Goal: Task Accomplishment & Management: Manage account settings

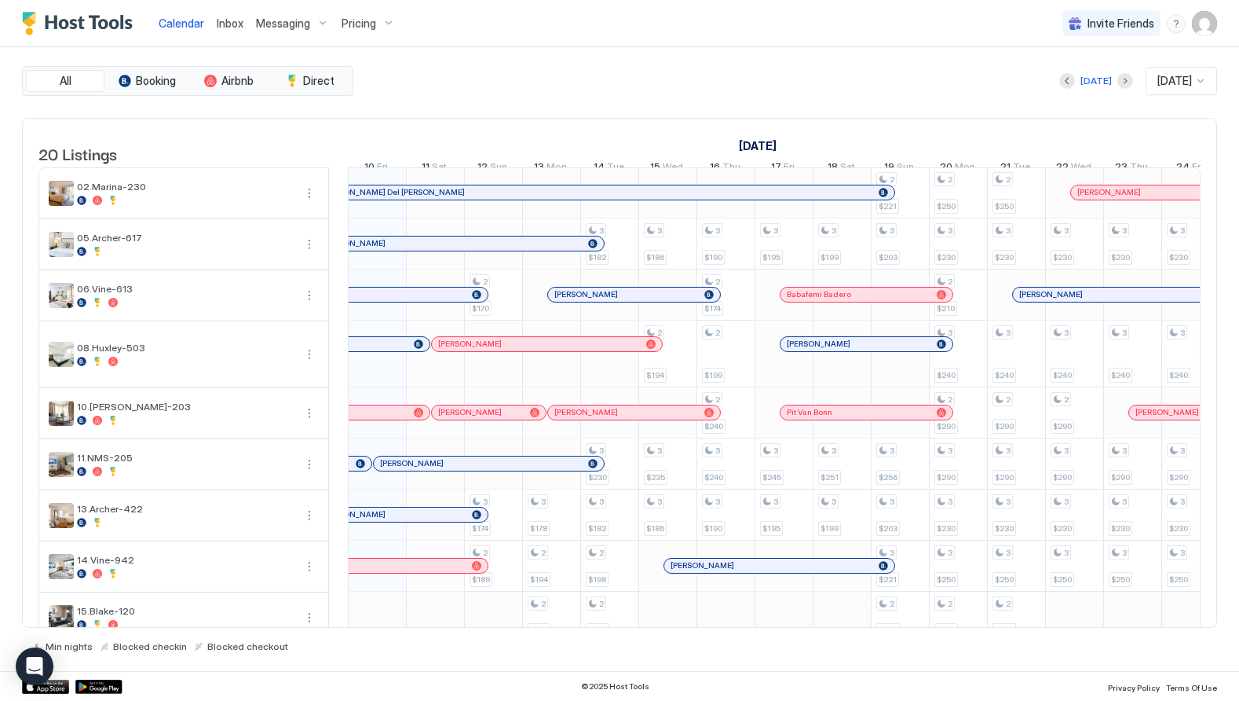
scroll to position [0, 873]
click at [227, 29] on span "Inbox" at bounding box center [230, 22] width 27 height 13
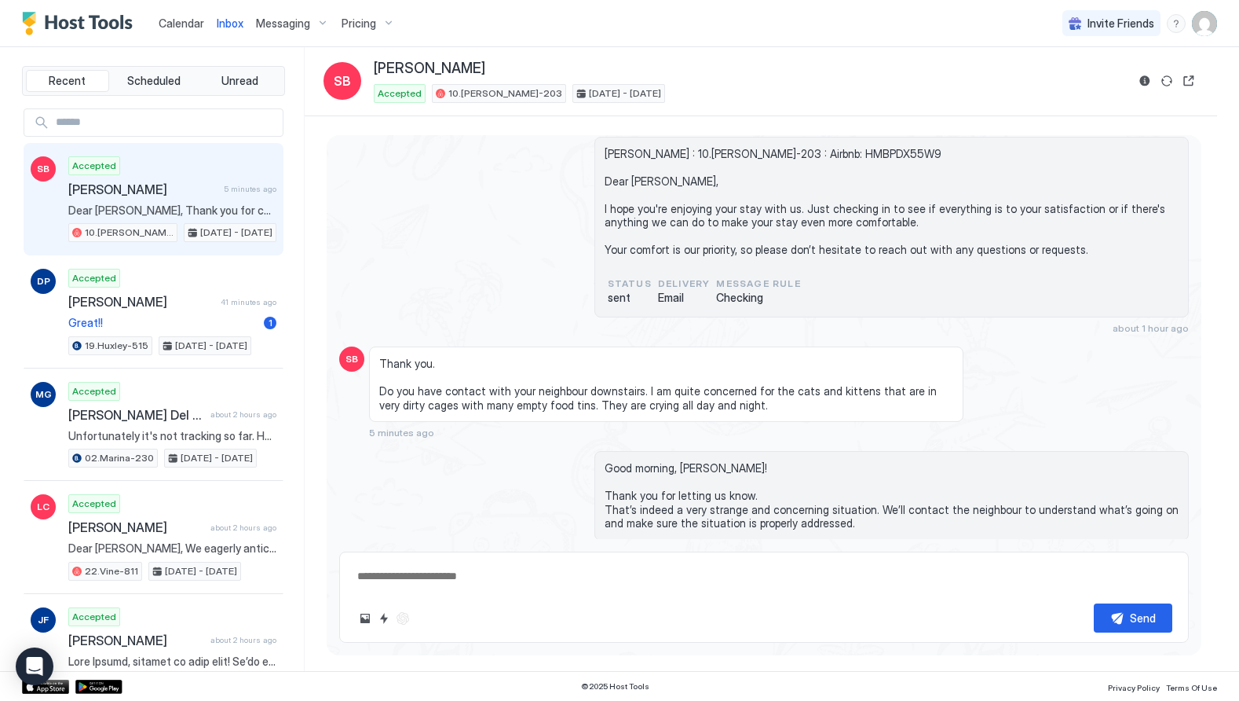
scroll to position [4853, 0]
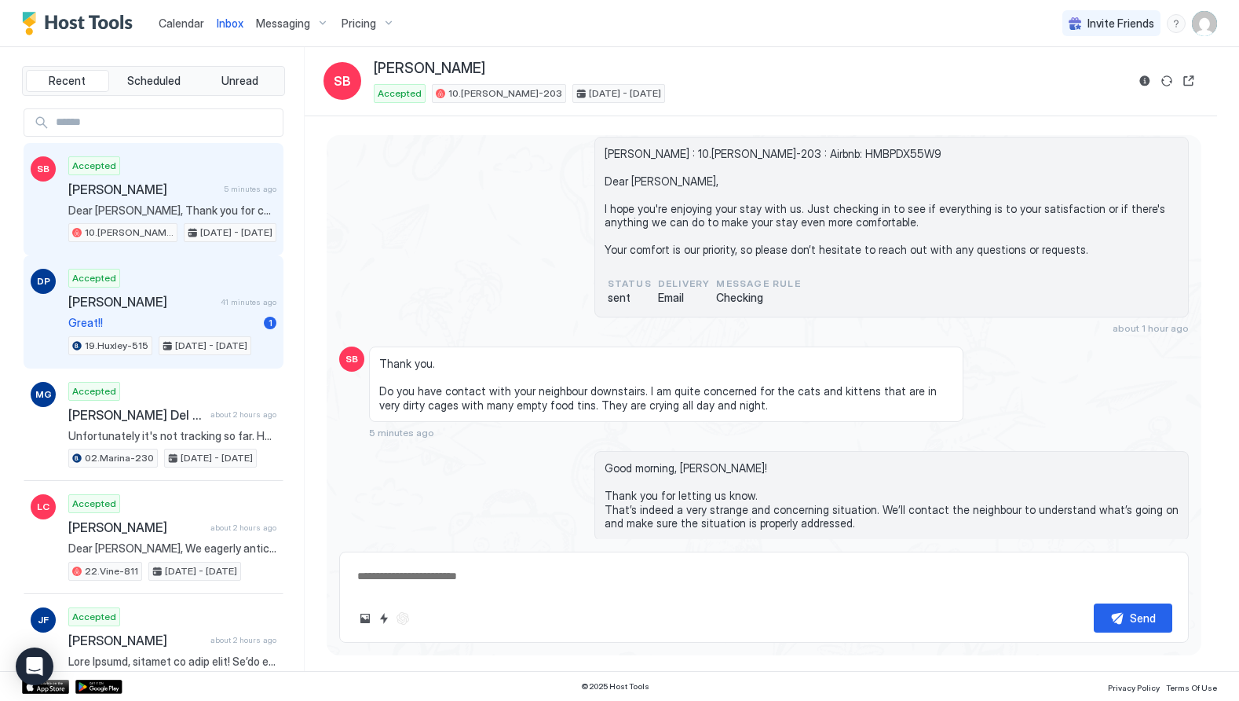
click at [186, 321] on span "Great!!" at bounding box center [162, 323] width 189 height 14
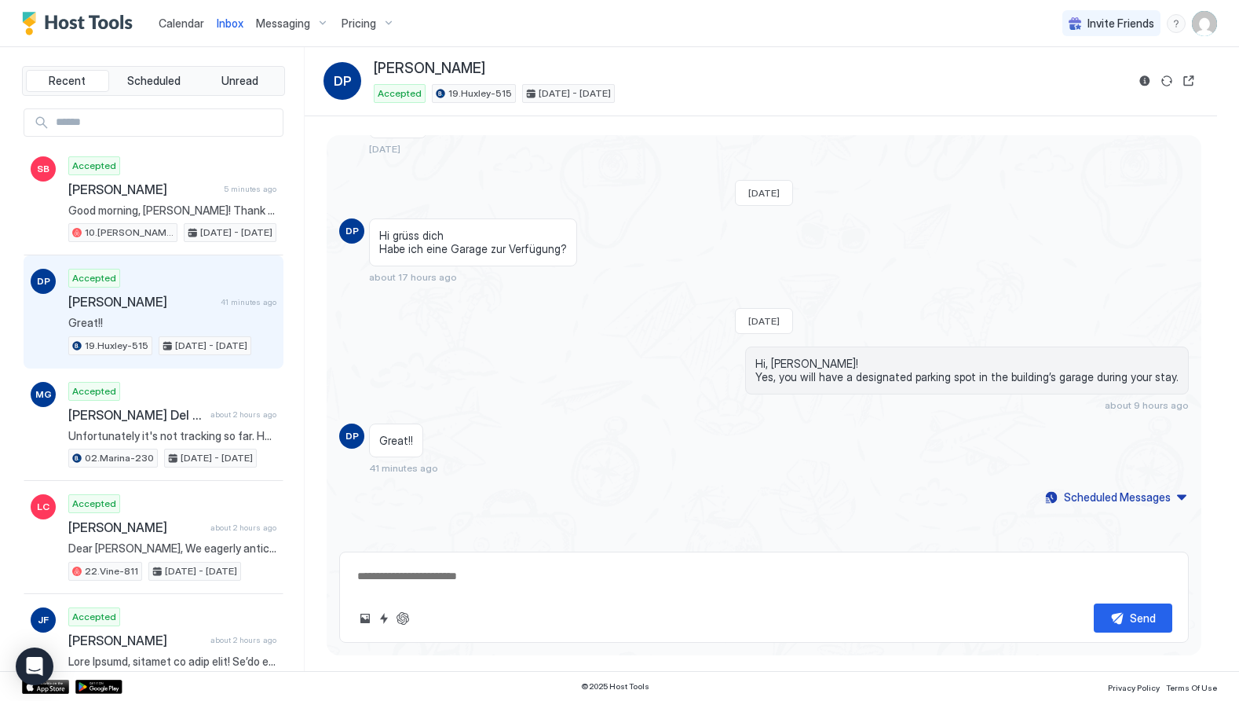
scroll to position [1531, 0]
click at [404, 617] on button "ChatGPT Auto Reply" at bounding box center [403, 618] width 19 height 19
click at [401, 613] on button "ChatGPT Auto Reply" at bounding box center [403, 618] width 19 height 19
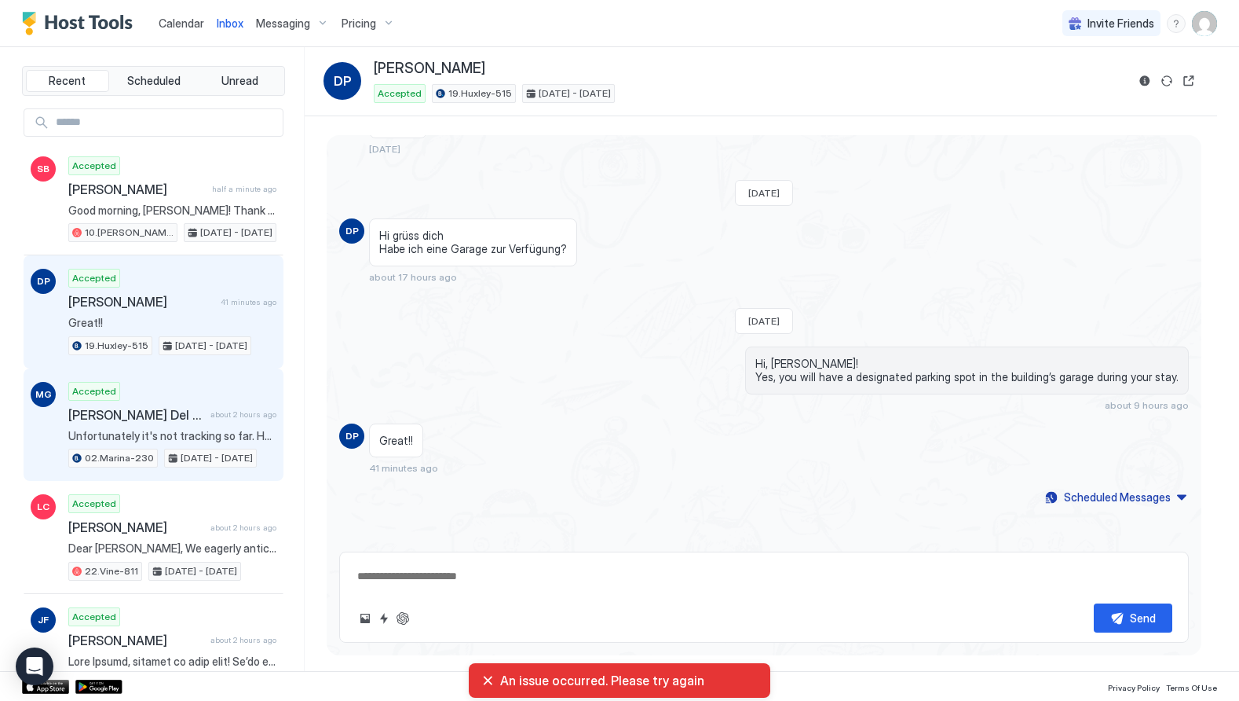
click at [144, 429] on span "Unfortunately it's not tracking so far. However we already block it." at bounding box center [172, 436] width 208 height 14
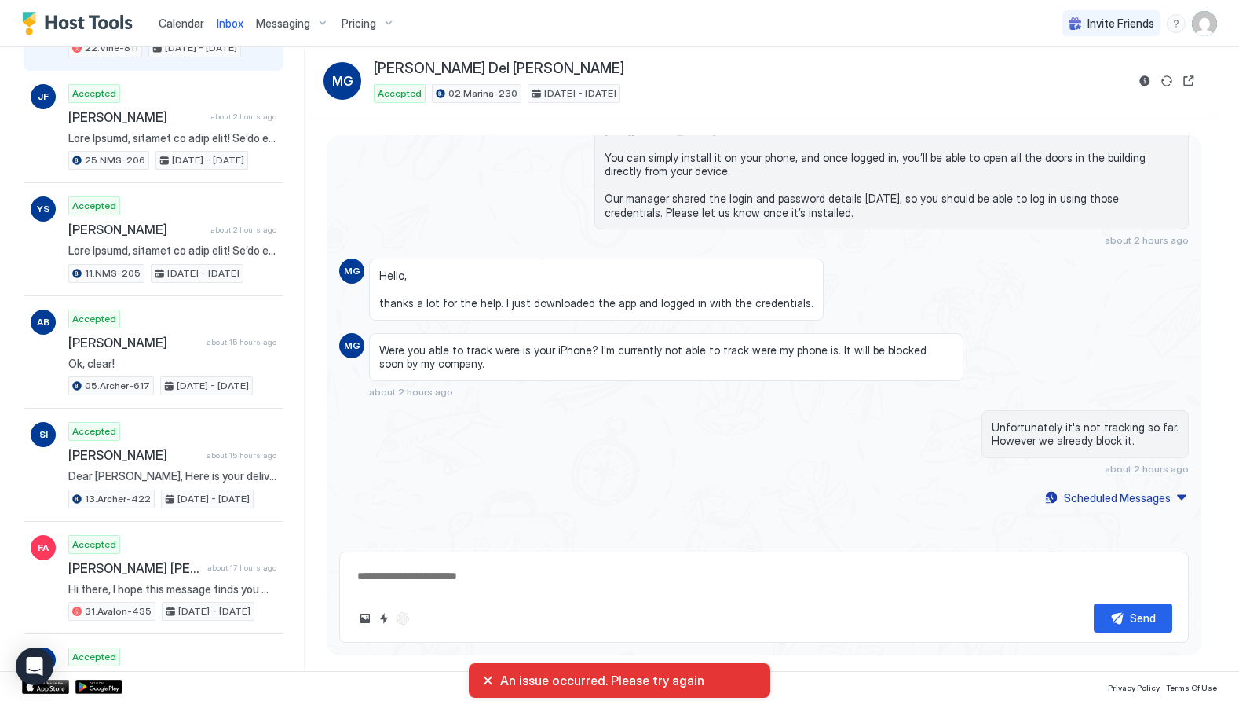
scroll to position [525, 0]
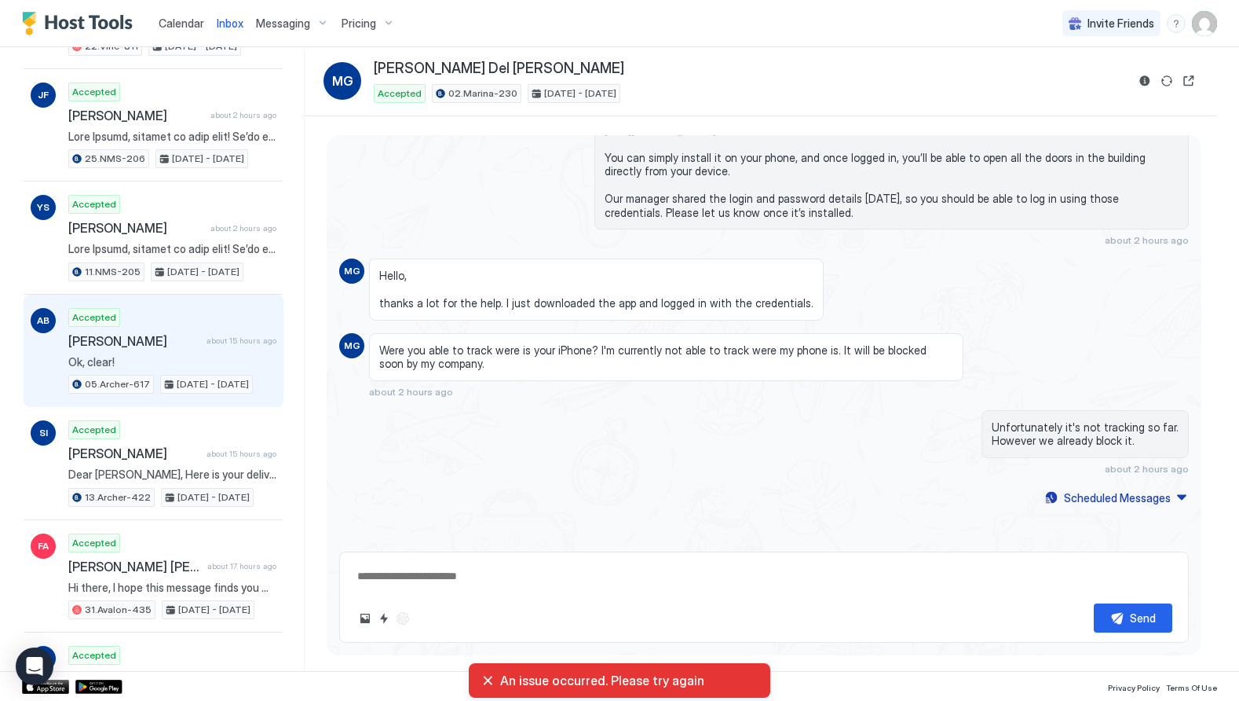
click at [177, 339] on span "[PERSON_NAME]" at bounding box center [134, 341] width 132 height 16
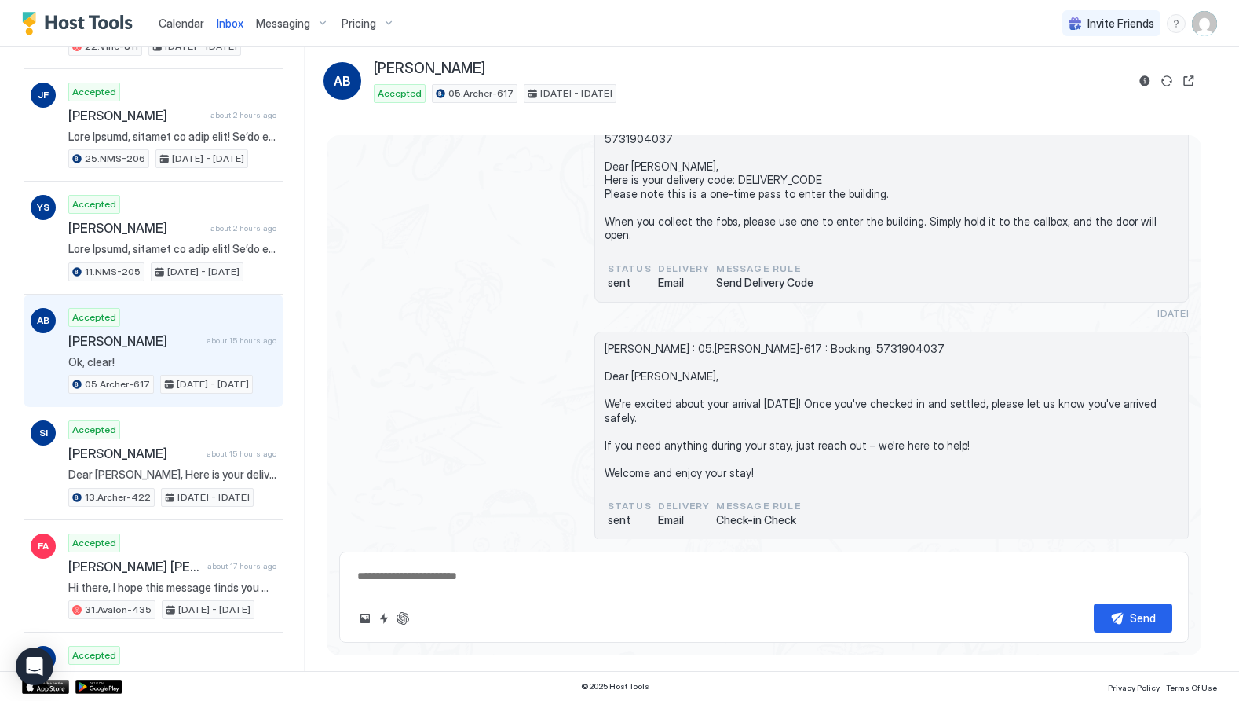
scroll to position [3688, 0]
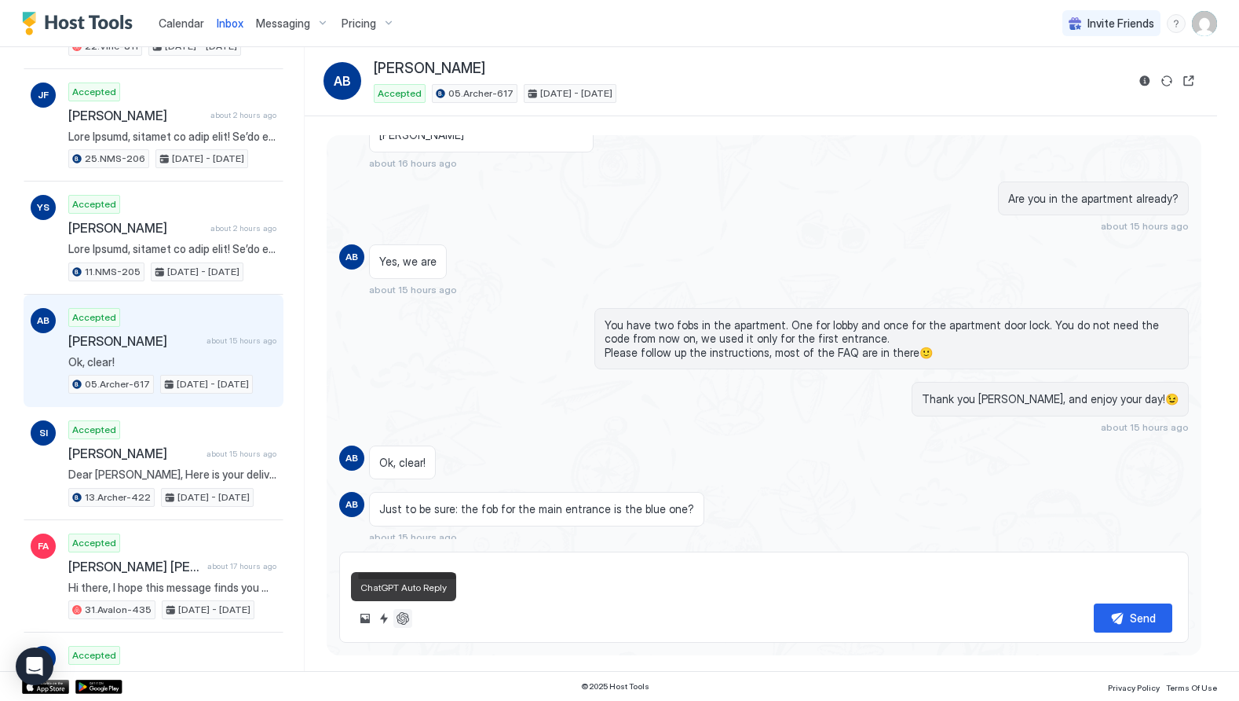
click at [403, 618] on button "ChatGPT Auto Reply" at bounding box center [403, 618] width 19 height 19
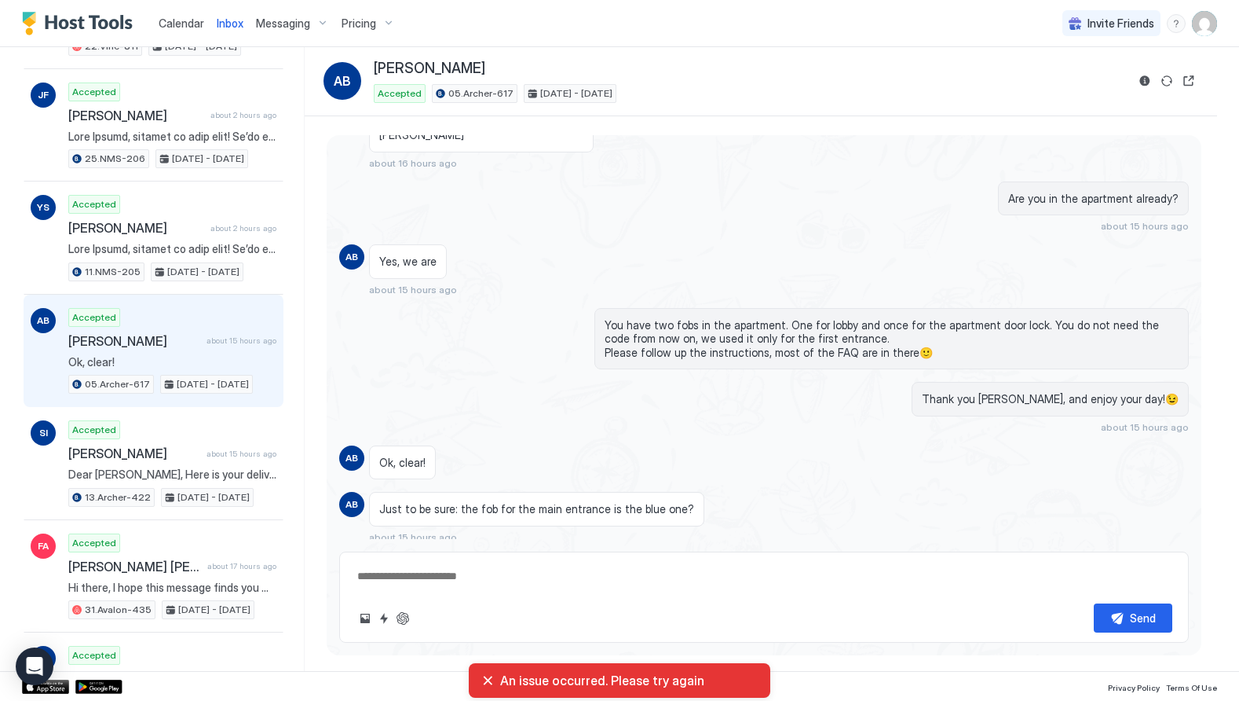
click at [1201, 24] on img "User profile" at bounding box center [1204, 23] width 25 height 25
click at [1059, 91] on span "Settings" at bounding box center [1063, 88] width 42 height 14
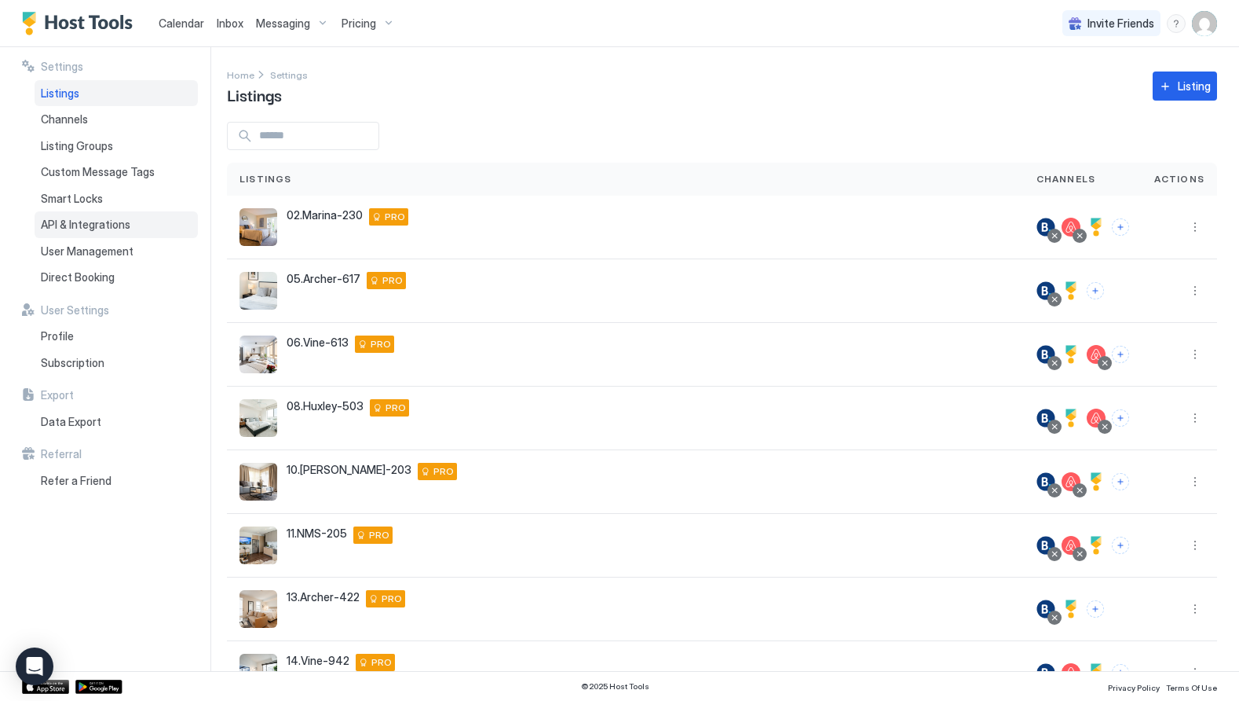
click at [79, 225] on span "API & Integrations" at bounding box center [86, 225] width 90 height 14
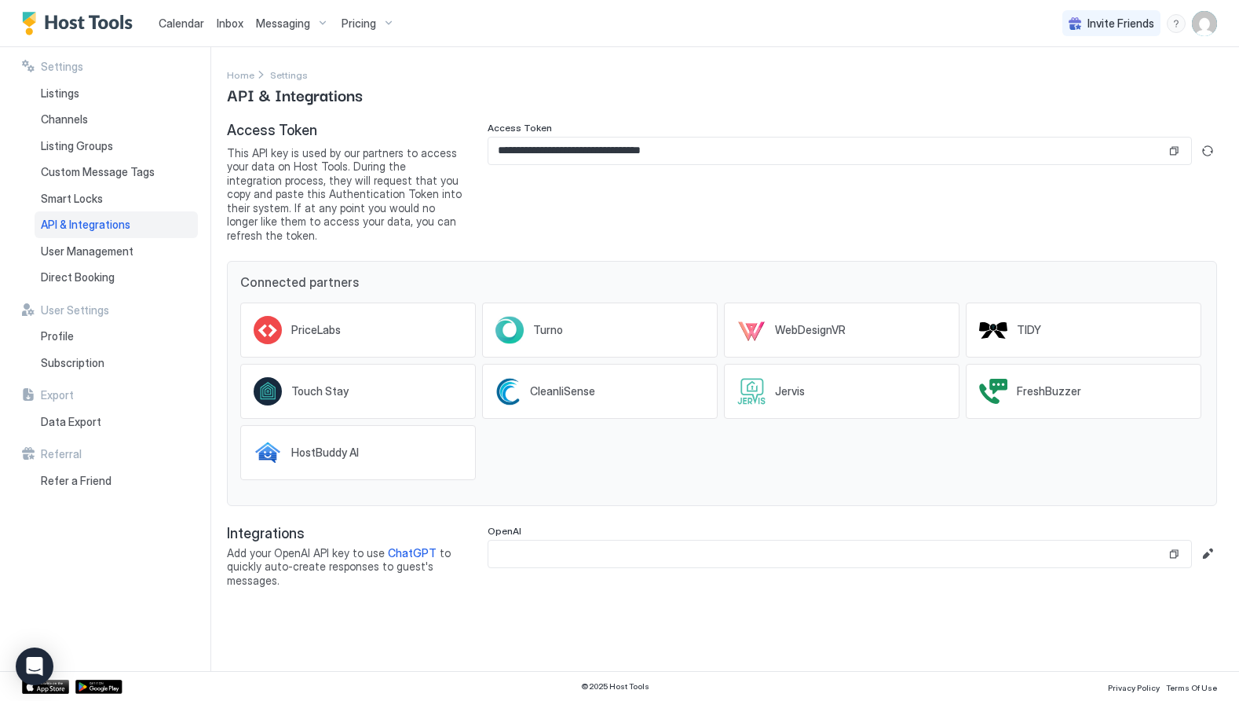
click at [225, 24] on span "Inbox" at bounding box center [230, 22] width 27 height 13
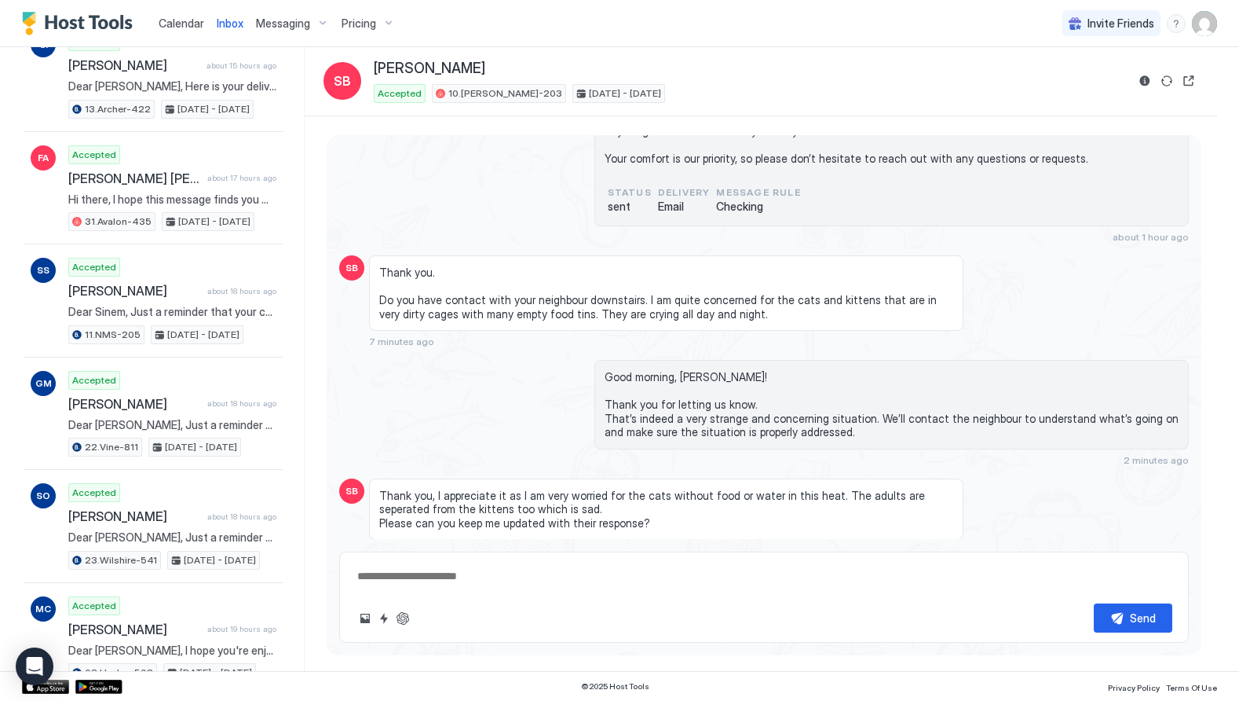
scroll to position [899, 0]
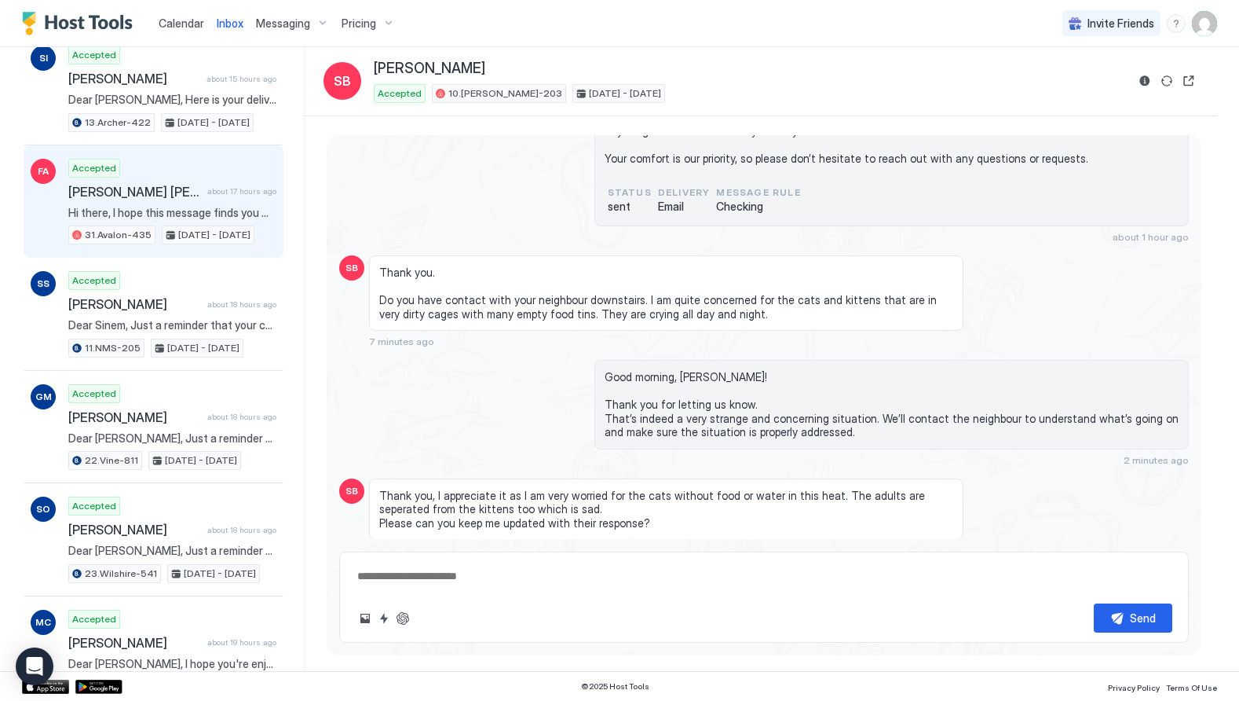
click at [167, 200] on div "Accepted [PERSON_NAME] [PERSON_NAME] about 17 hours ago Hi there, I hope this m…" at bounding box center [172, 202] width 208 height 86
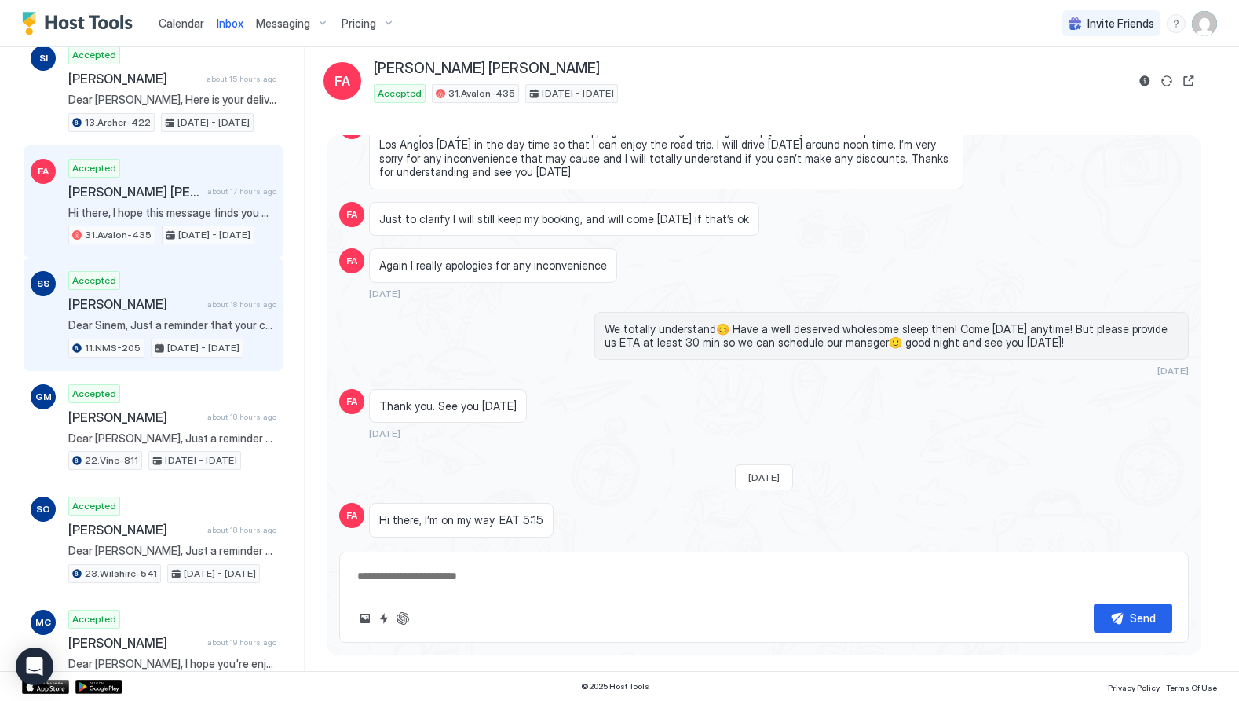
scroll to position [2150, 0]
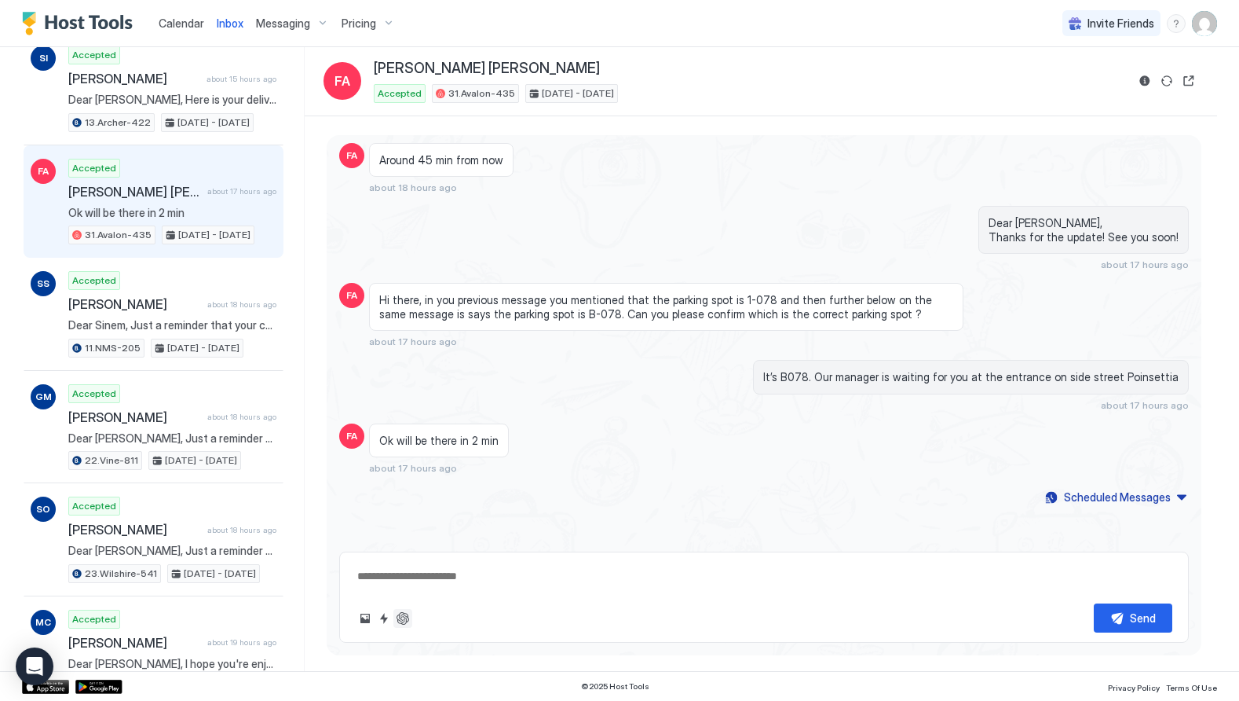
click at [400, 618] on button "ChatGPT Auto Reply" at bounding box center [403, 618] width 19 height 19
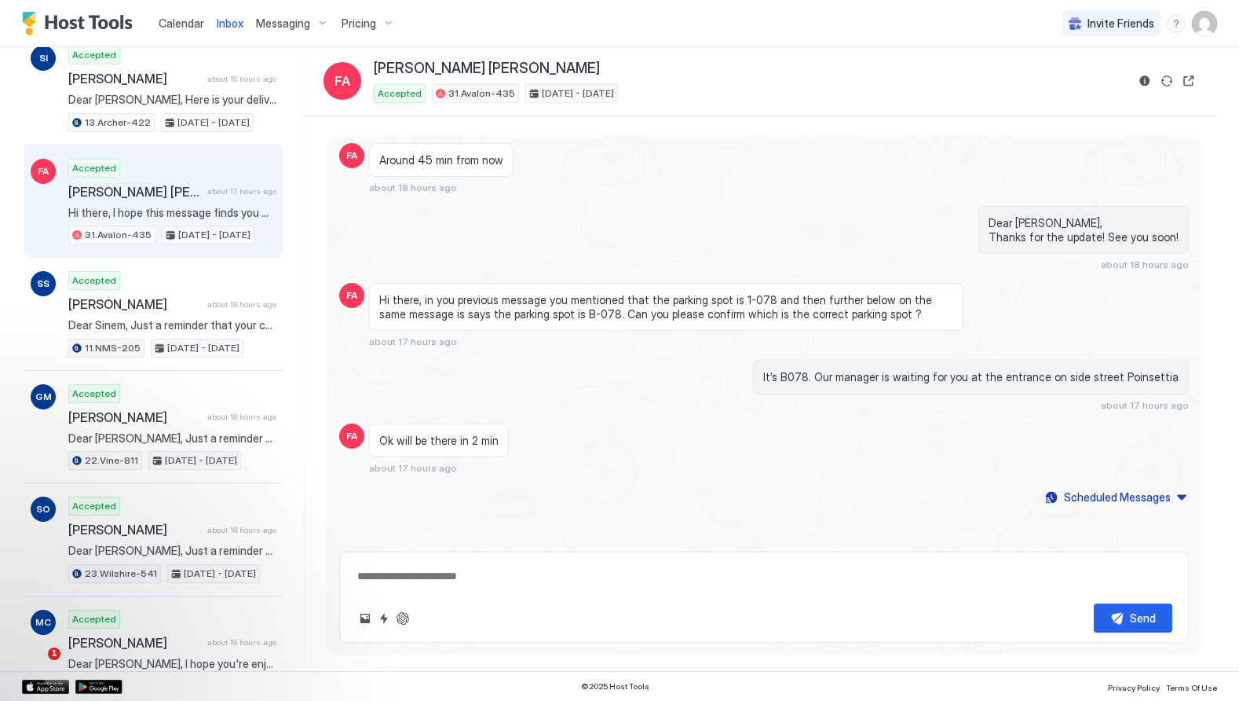
type textarea "*"
click at [1200, 24] on img "User profile" at bounding box center [1204, 23] width 25 height 25
click at [1045, 87] on span "Settings" at bounding box center [1063, 88] width 42 height 14
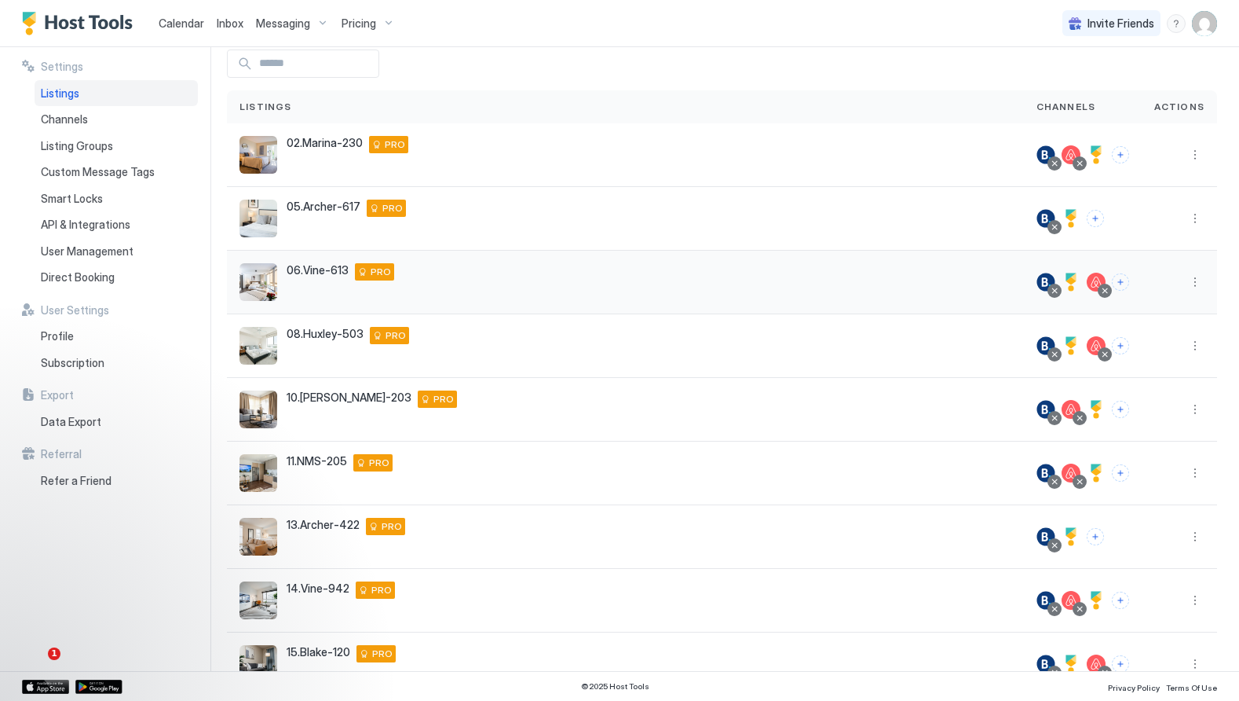
scroll to position [91, 0]
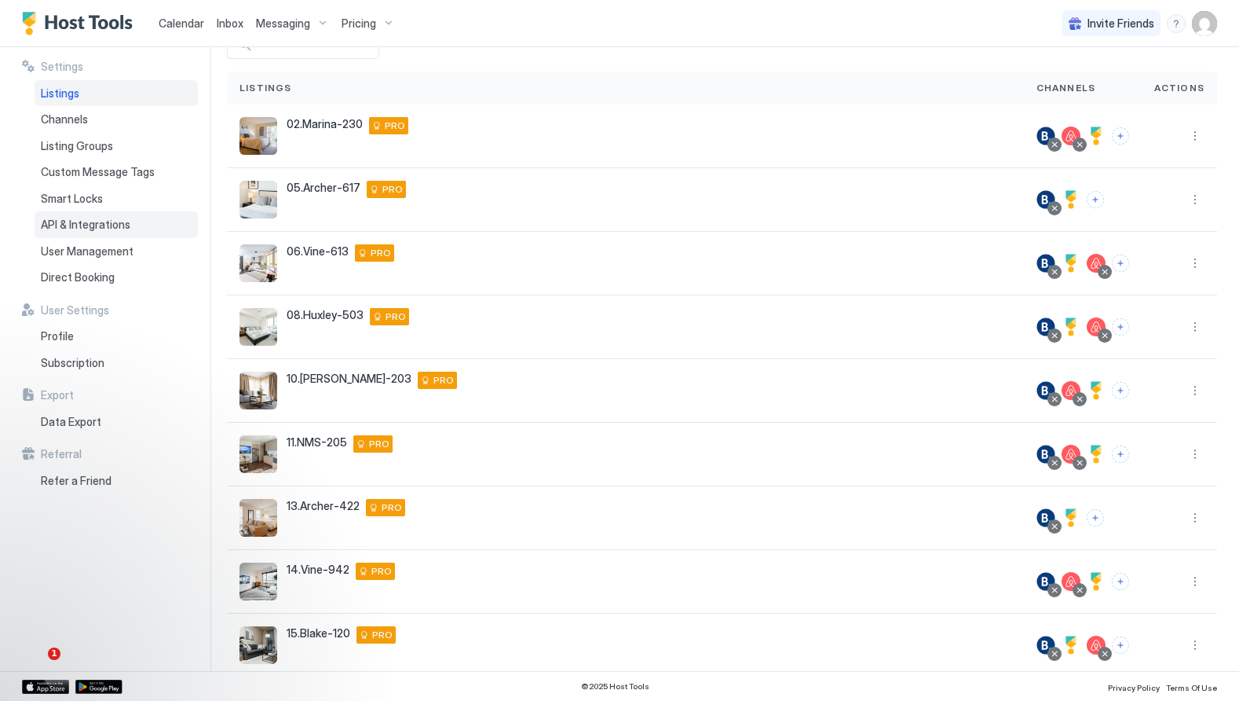
click at [52, 229] on span "API & Integrations" at bounding box center [86, 225] width 90 height 14
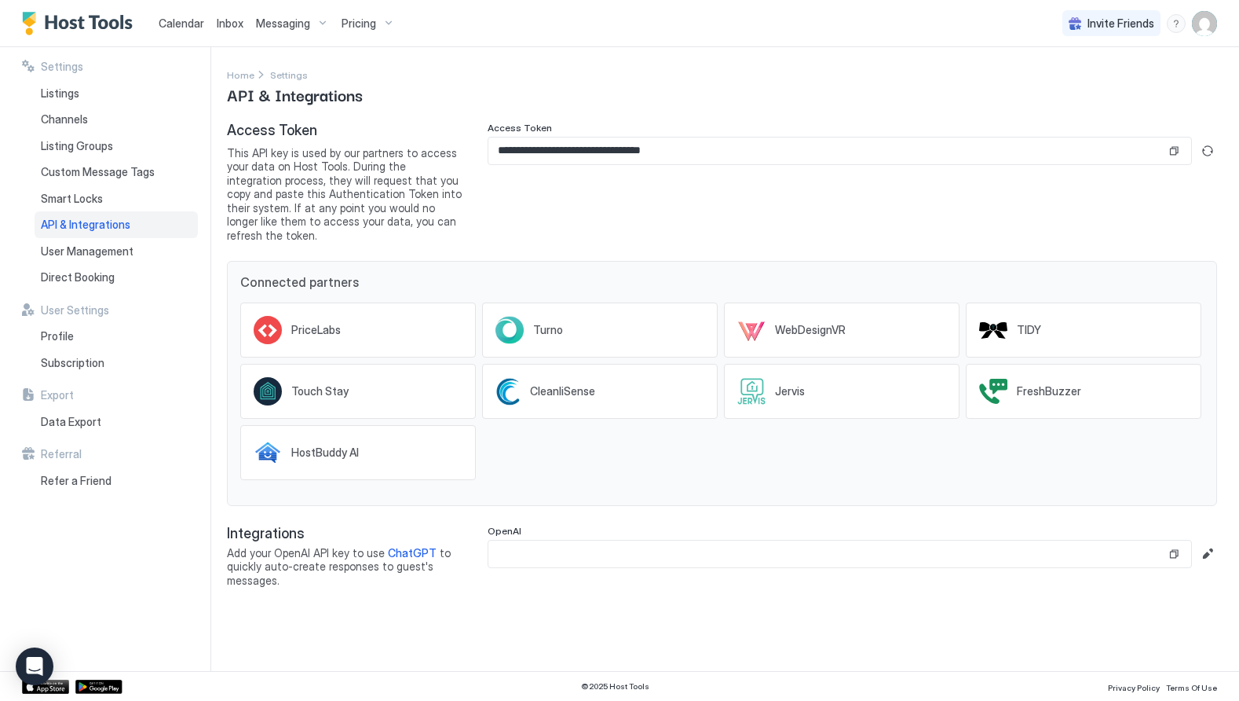
click at [612, 550] on input "Input Field" at bounding box center [828, 553] width 678 height 27
click at [610, 541] on input "Input Field" at bounding box center [828, 553] width 678 height 27
click at [594, 540] on input "Input Field" at bounding box center [828, 553] width 678 height 27
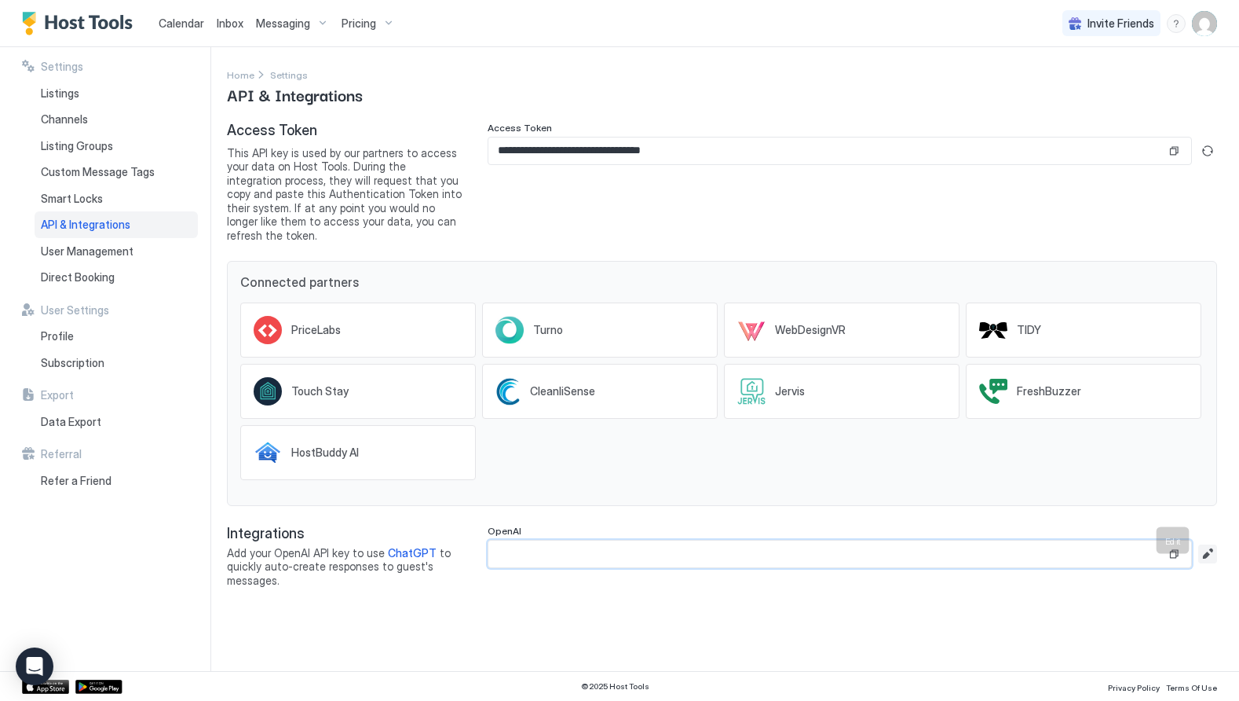
click at [1204, 544] on button "Edit" at bounding box center [1208, 553] width 19 height 19
paste input "**********"
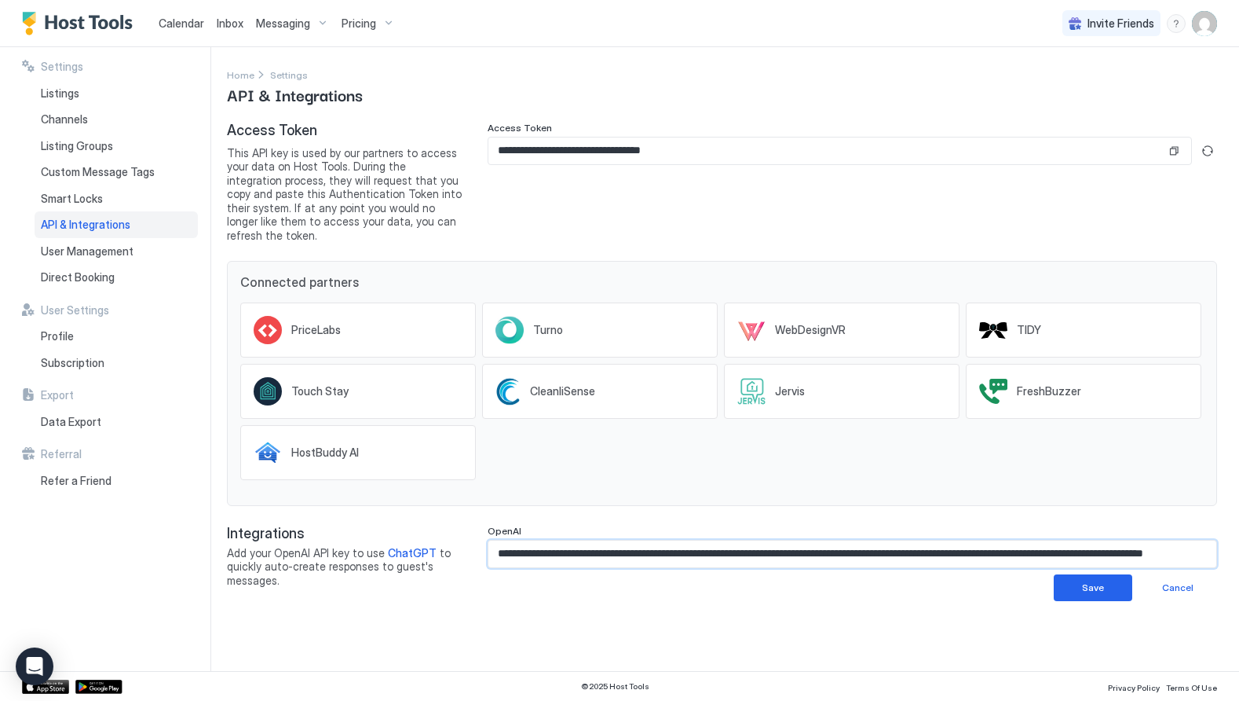
scroll to position [0, 254]
type input "**********"
click at [1089, 580] on div "Save" at bounding box center [1093, 587] width 22 height 14
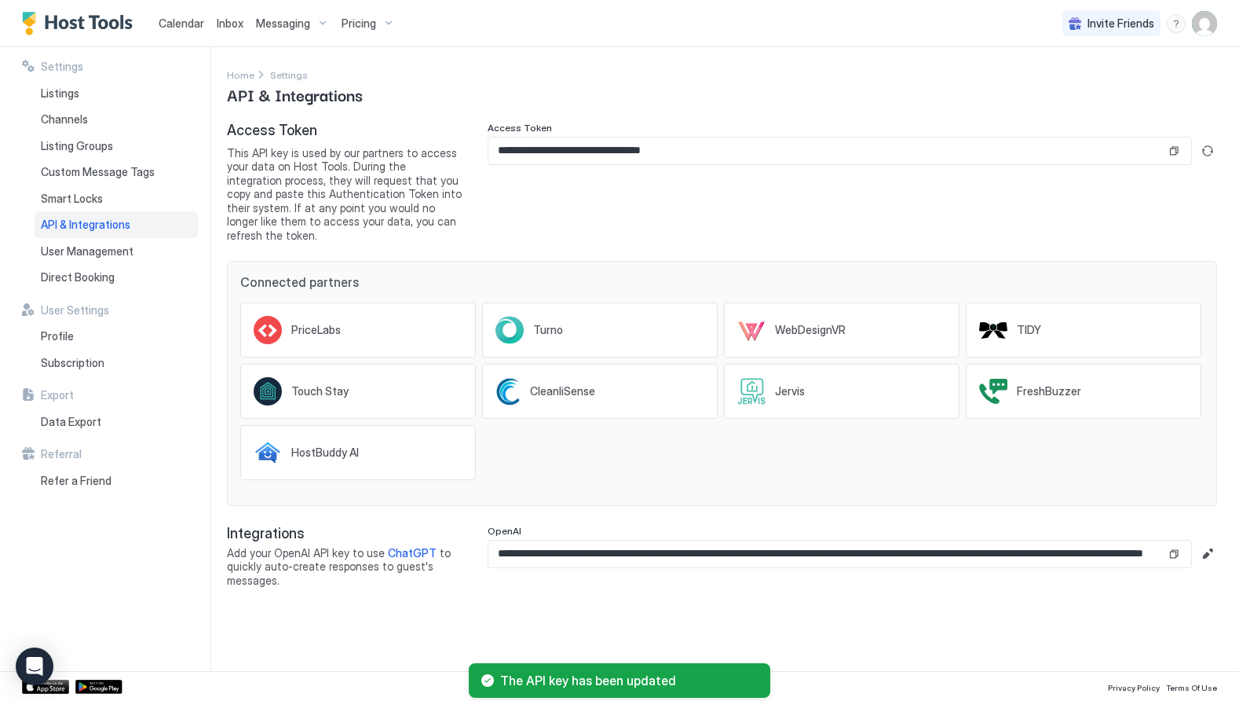
click at [275, 24] on span "Messaging" at bounding box center [283, 23] width 54 height 14
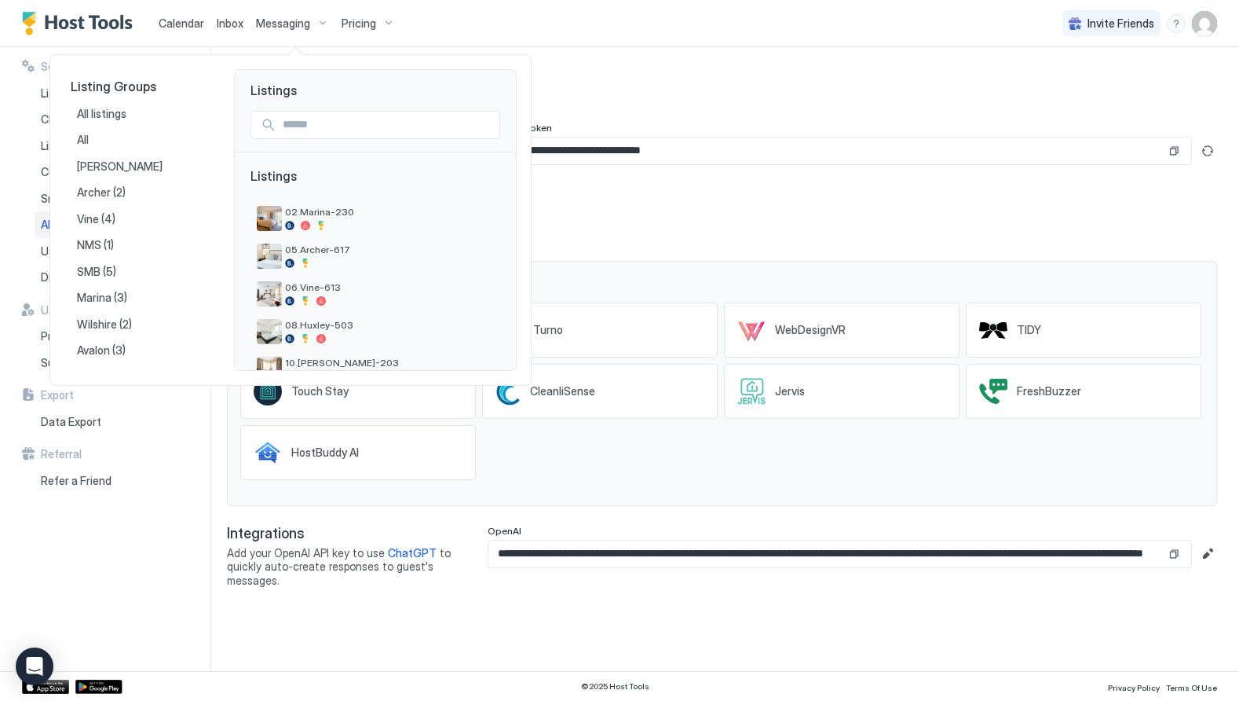
click at [228, 24] on div at bounding box center [619, 350] width 1239 height 701
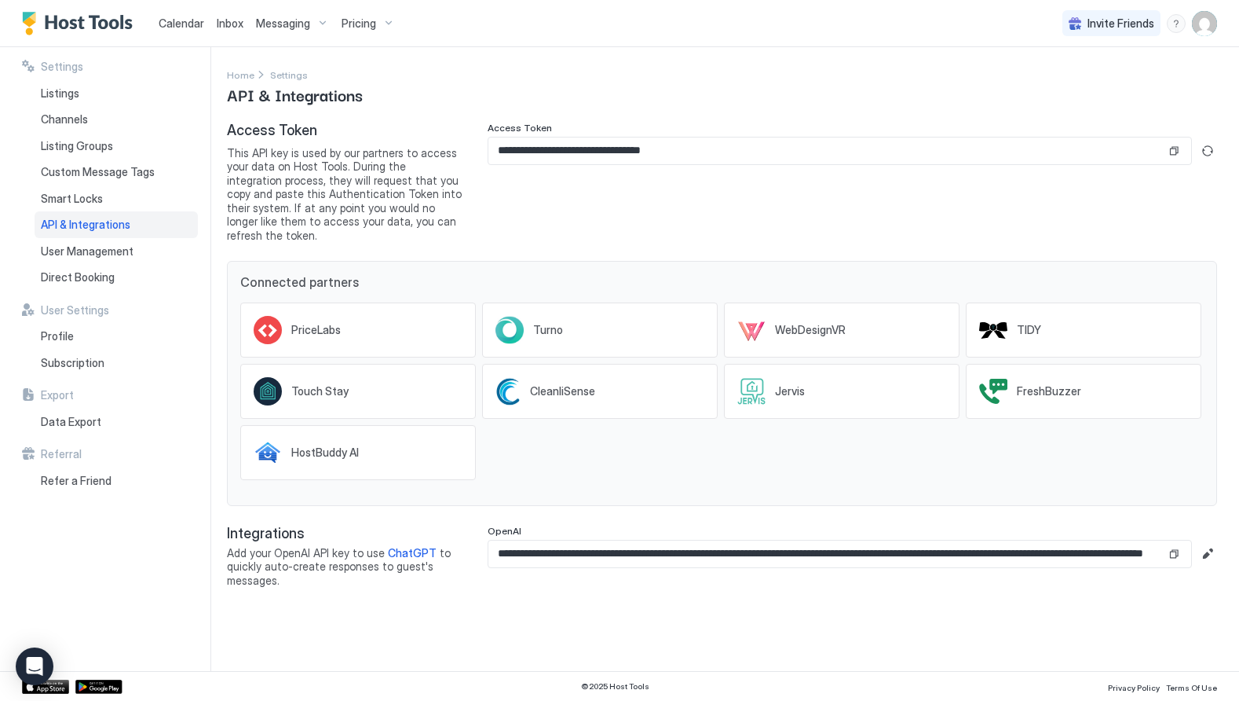
click at [228, 24] on span "Inbox" at bounding box center [230, 22] width 27 height 13
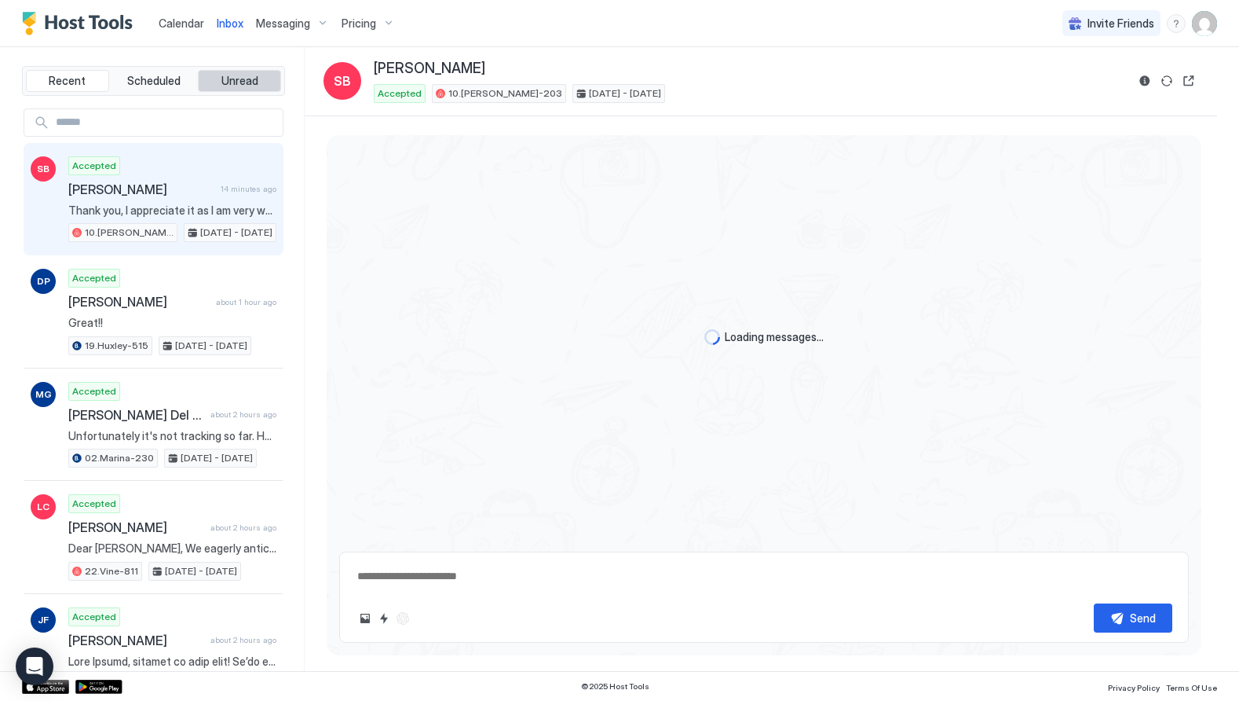
scroll to position [4840, 0]
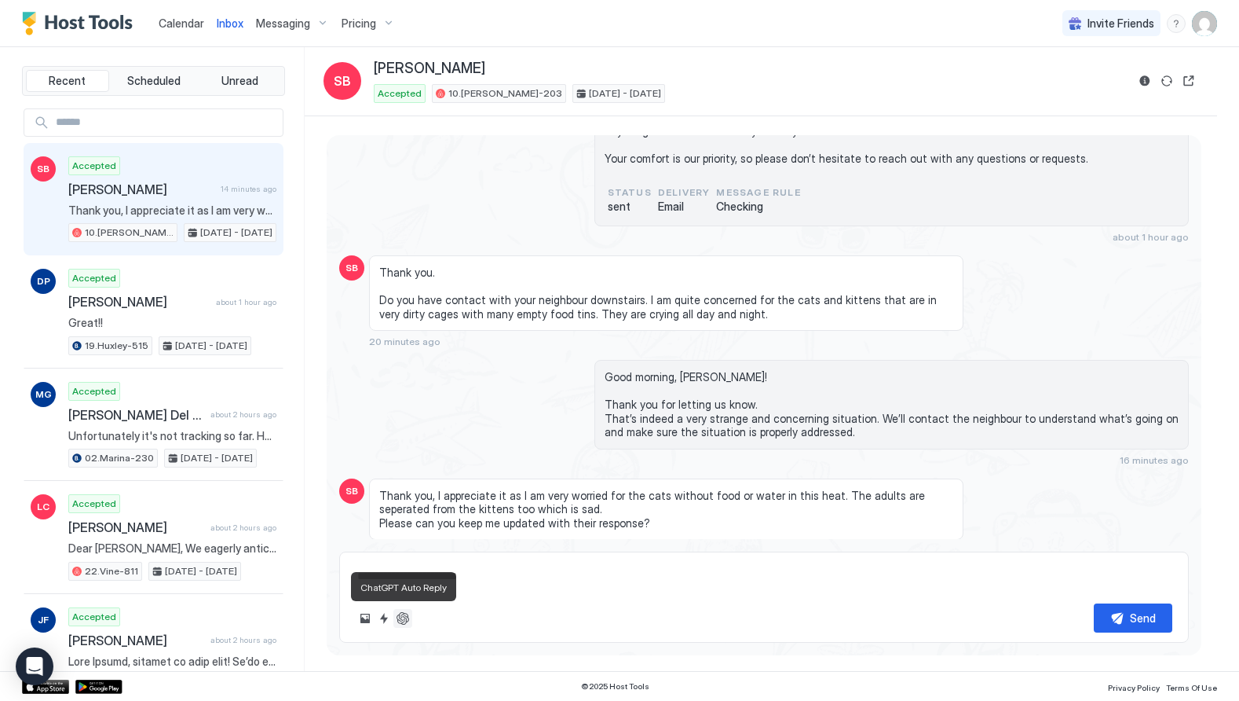
click at [404, 615] on button "ChatGPT Auto Reply" at bounding box center [403, 618] width 19 height 19
type textarea "*"
type textarea "**********"
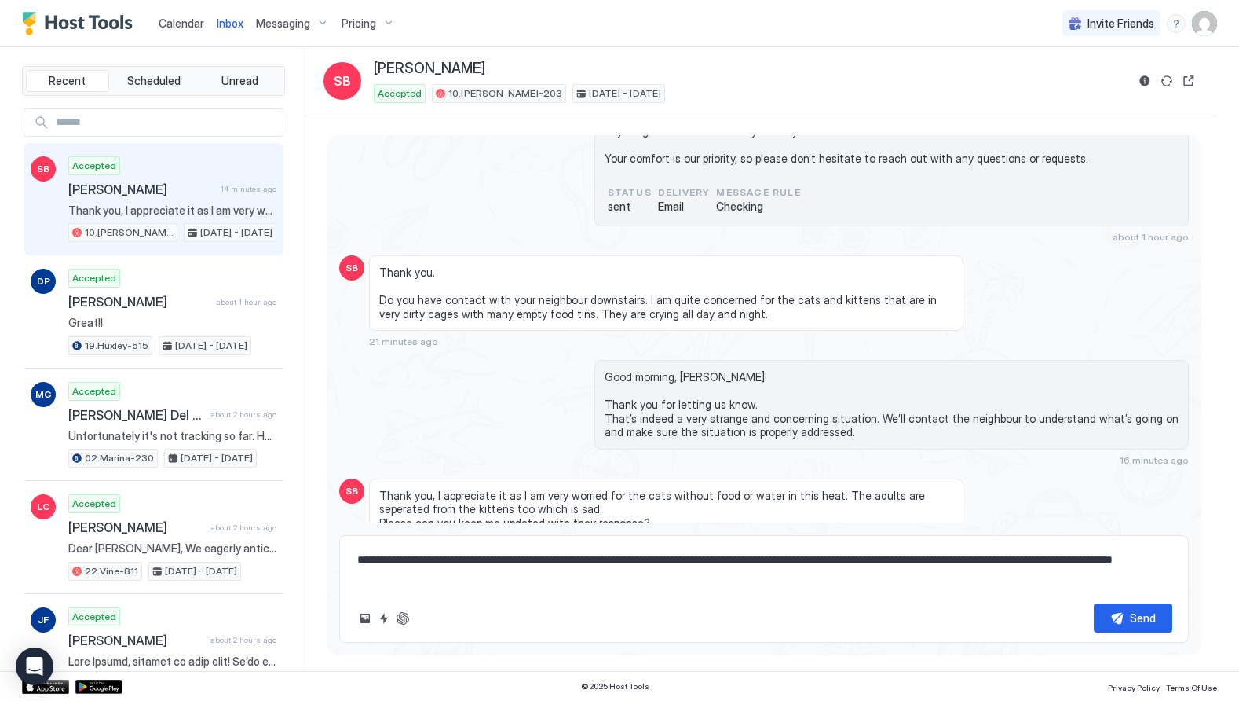
drag, startPoint x: 467, startPoint y: 581, endPoint x: 403, endPoint y: 573, distance: 64.1
click at [404, 574] on textarea "**********" at bounding box center [764, 568] width 817 height 46
drag, startPoint x: 469, startPoint y: 580, endPoint x: 339, endPoint y: 547, distance: 134.3
click at [339, 547] on div "Loading messages... Wed, September 24th 2025 Yes, of course — you’ll be able to…" at bounding box center [764, 389] width 875 height 508
type textarea "*"
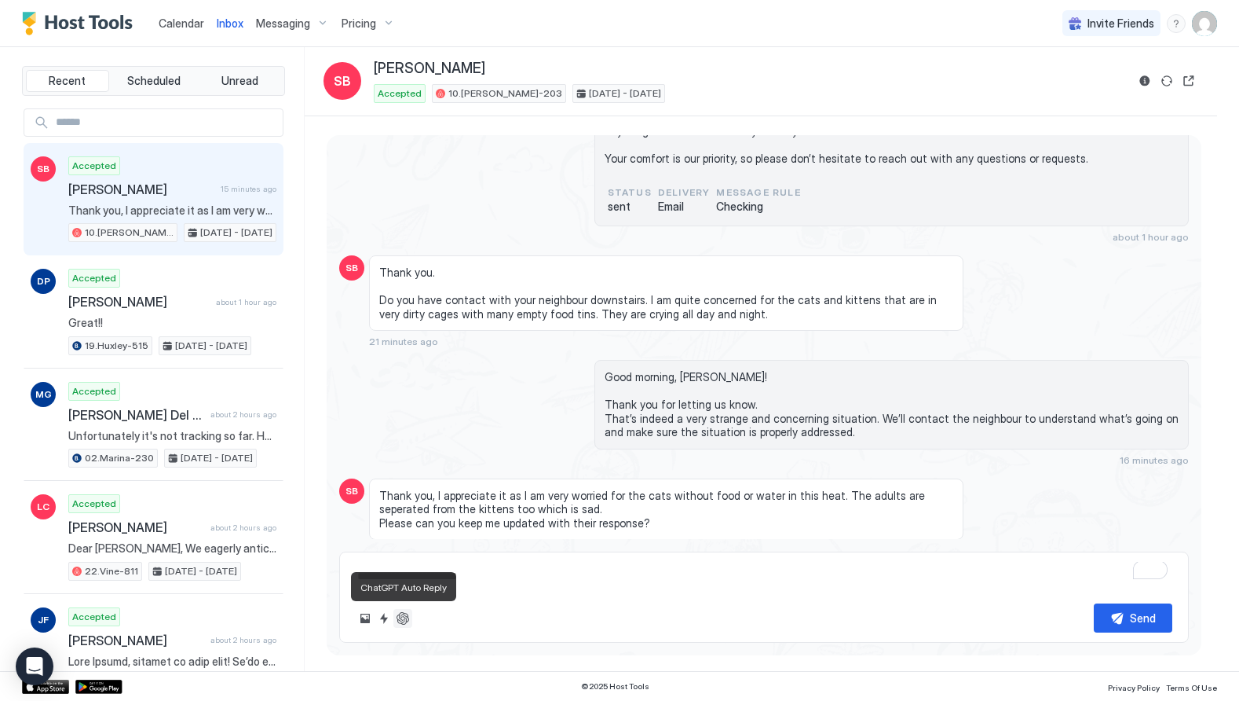
click at [404, 616] on button "ChatGPT Auto Reply" at bounding box center [403, 618] width 19 height 19
type textarea "*"
type textarea "**********"
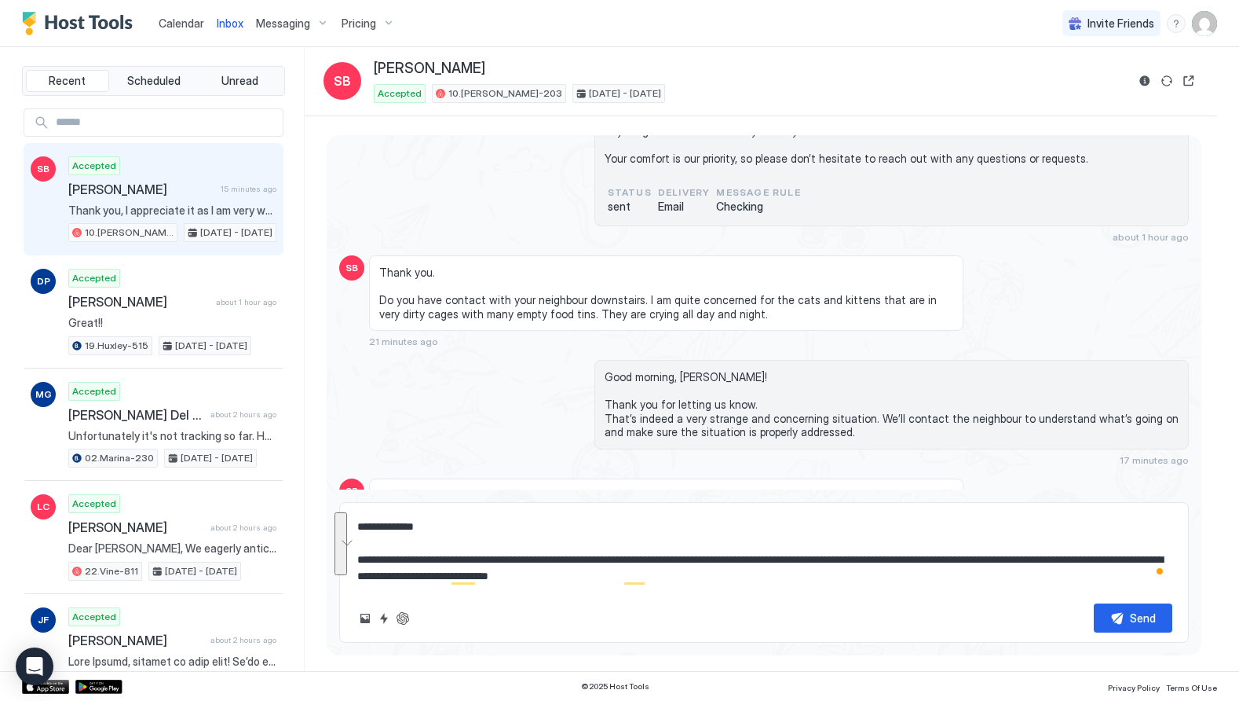
drag, startPoint x: 692, startPoint y: 575, endPoint x: 361, endPoint y: 527, distance: 334.9
click at [361, 527] on textarea "**********" at bounding box center [764, 551] width 817 height 79
type textarea "*"
type textarea "**********"
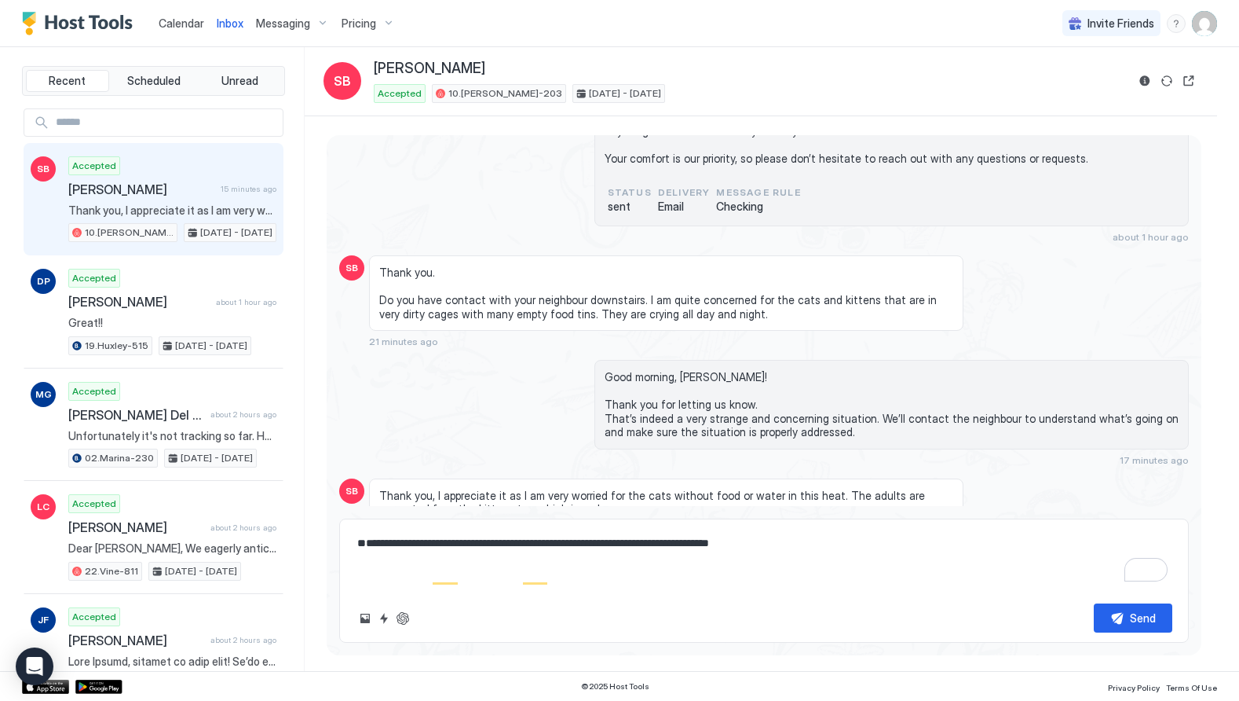
click at [463, 574] on textarea "**********" at bounding box center [764, 560] width 817 height 62
type textarea "*"
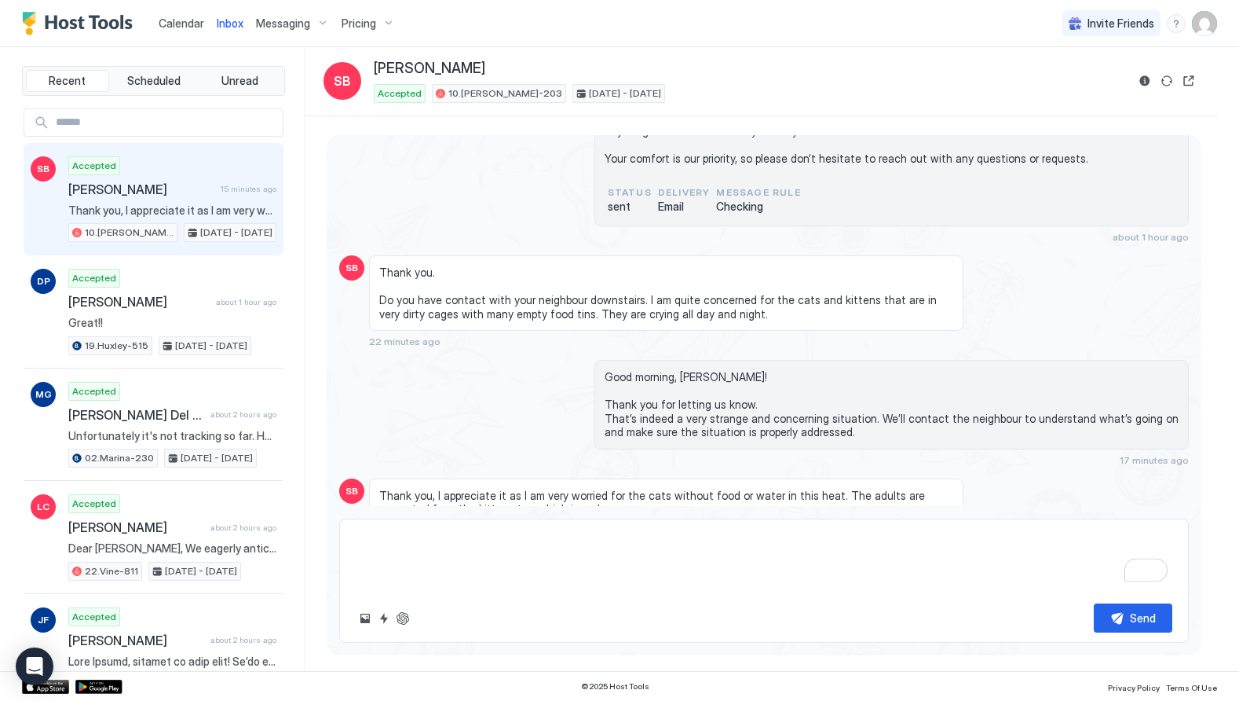
type textarea "*"
click at [1204, 18] on img "User profile" at bounding box center [1204, 23] width 25 height 25
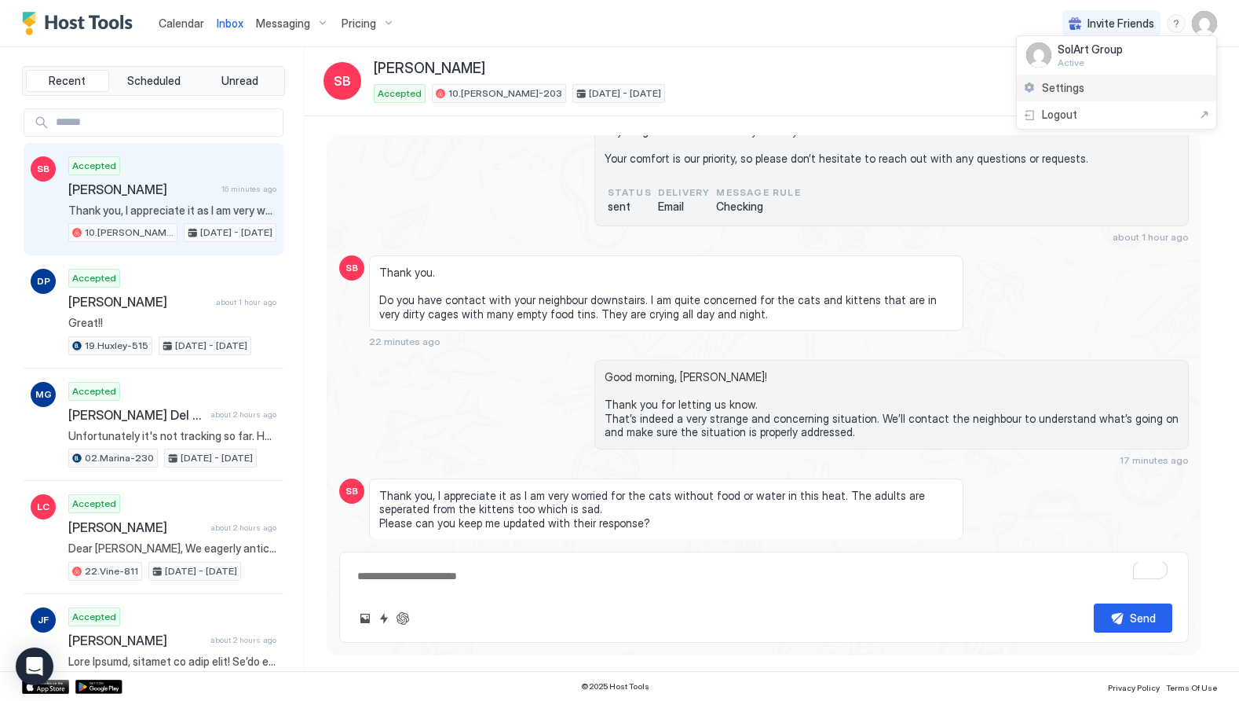
click at [1106, 85] on div "Settings" at bounding box center [1117, 88] width 200 height 27
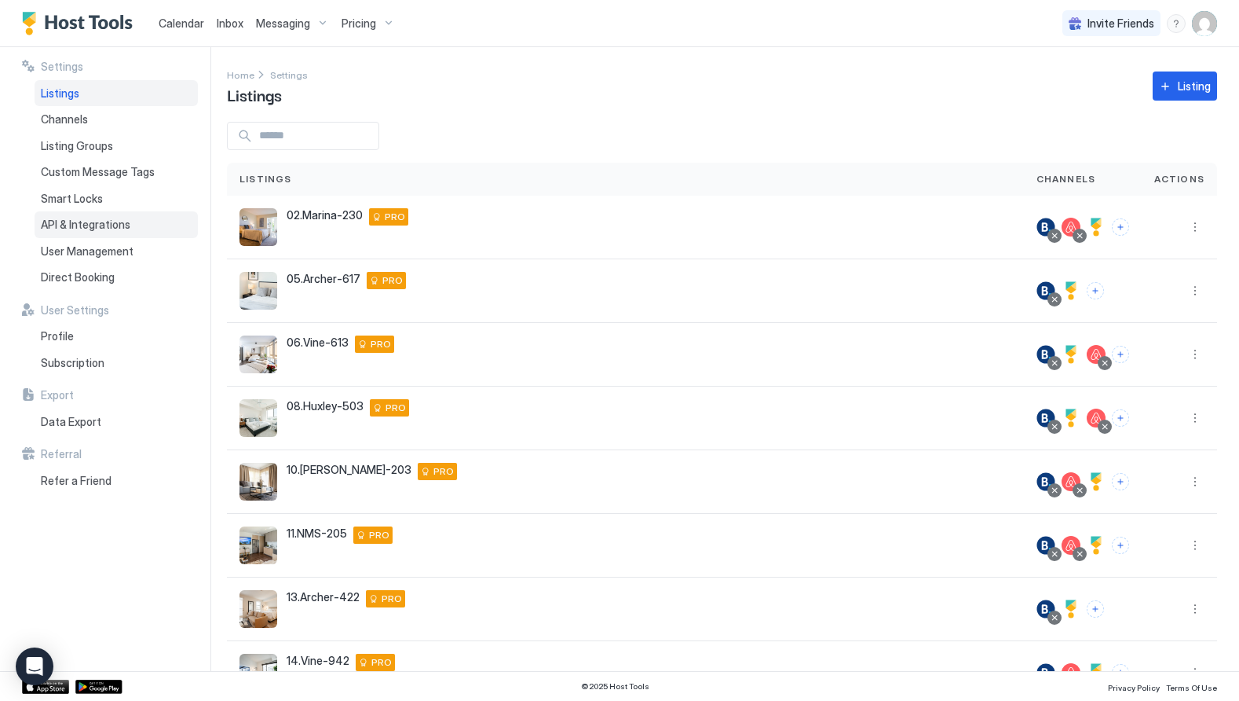
click at [87, 219] on span "API & Integrations" at bounding box center [86, 225] width 90 height 14
